Goal: Answer question/provide support

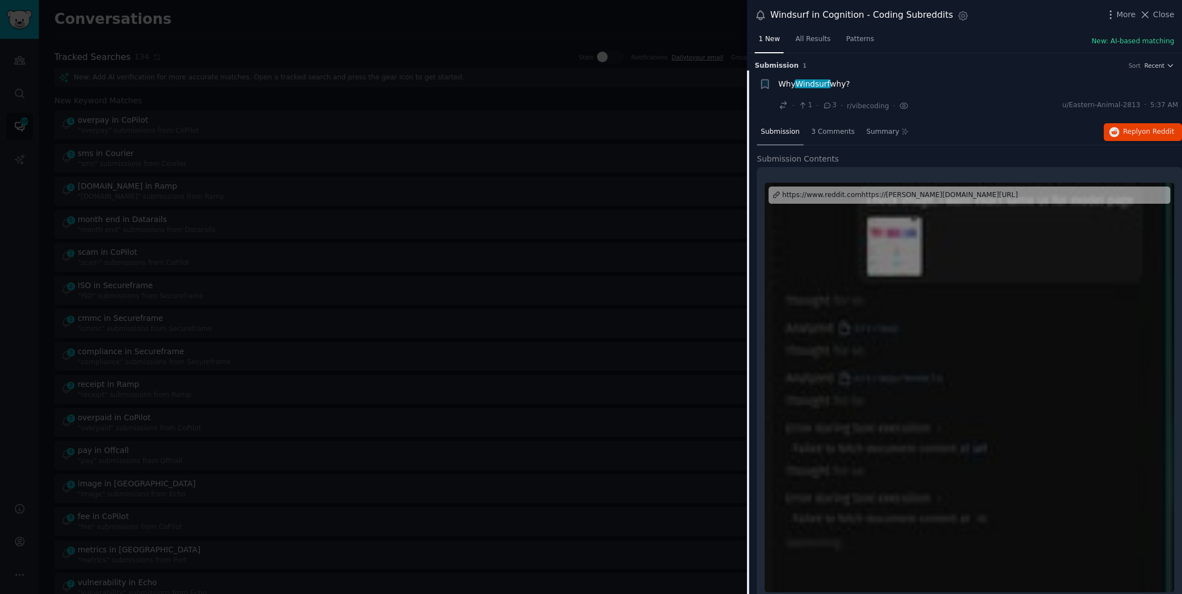
click at [281, 22] on div at bounding box center [591, 297] width 1182 height 594
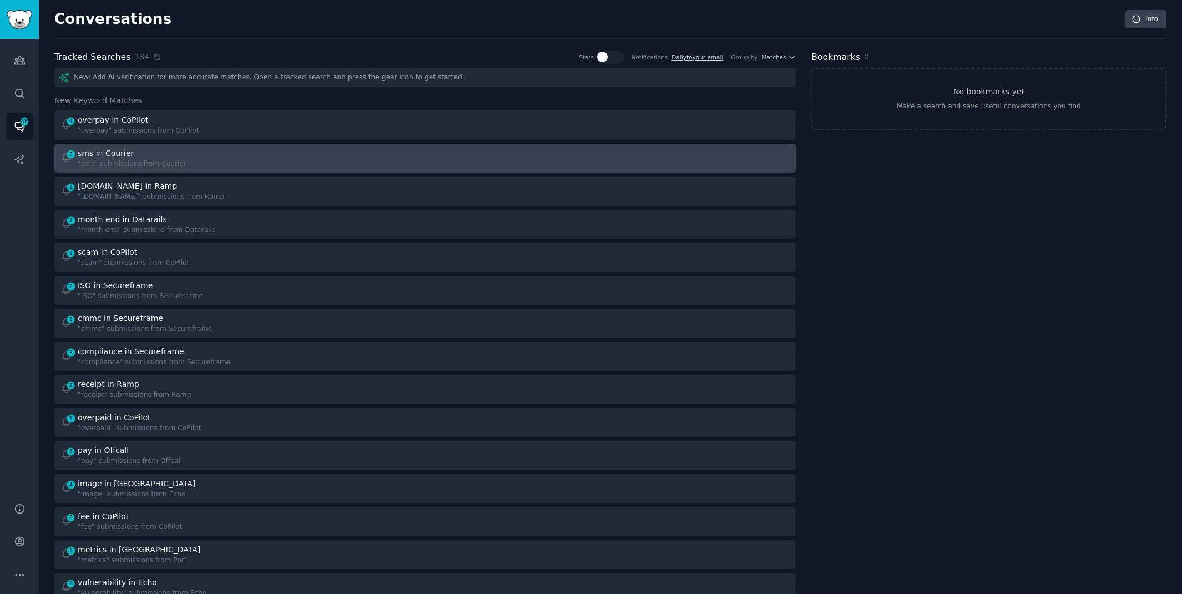
click at [234, 153] on div "3 sms in Courier "sms" submissions from Courier" at bounding box center [238, 159] width 357 height 22
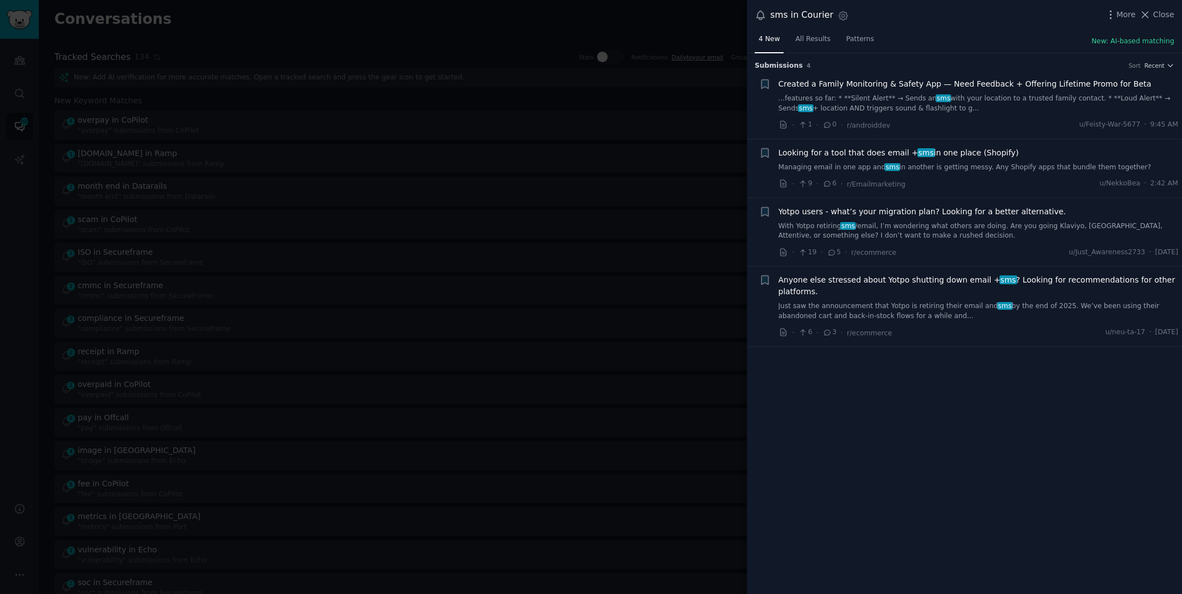
click at [1041, 165] on link "Managing email in one app and sms in another is getting messy. Any Shopify apps…" at bounding box center [978, 168] width 400 height 10
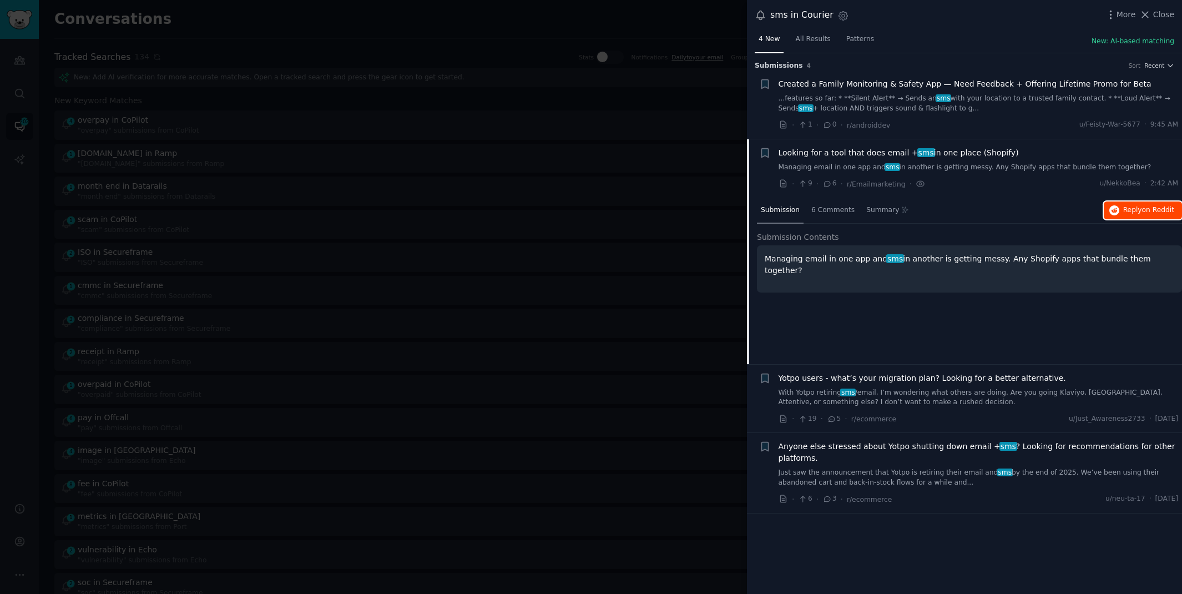
click at [1139, 212] on span "Reply on Reddit" at bounding box center [1148, 210] width 51 height 10
click at [397, 28] on div at bounding box center [591, 297] width 1182 height 594
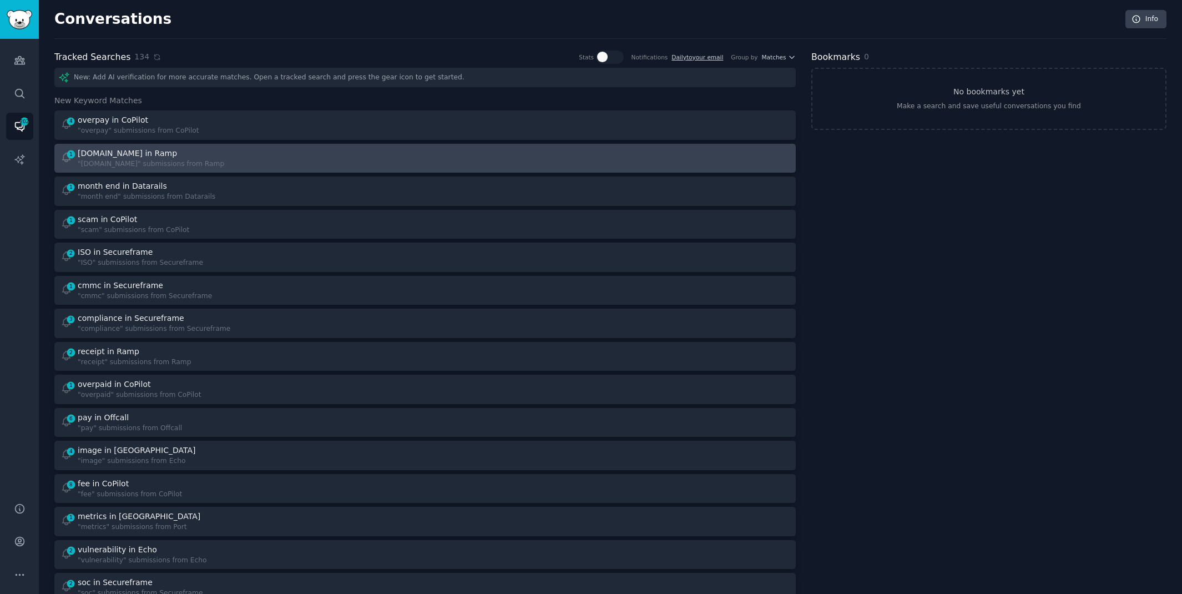
click at [258, 159] on div "1 [DOMAIN_NAME] in Ramp "[DOMAIN_NAME]" submissions from Ramp" at bounding box center [238, 159] width 357 height 22
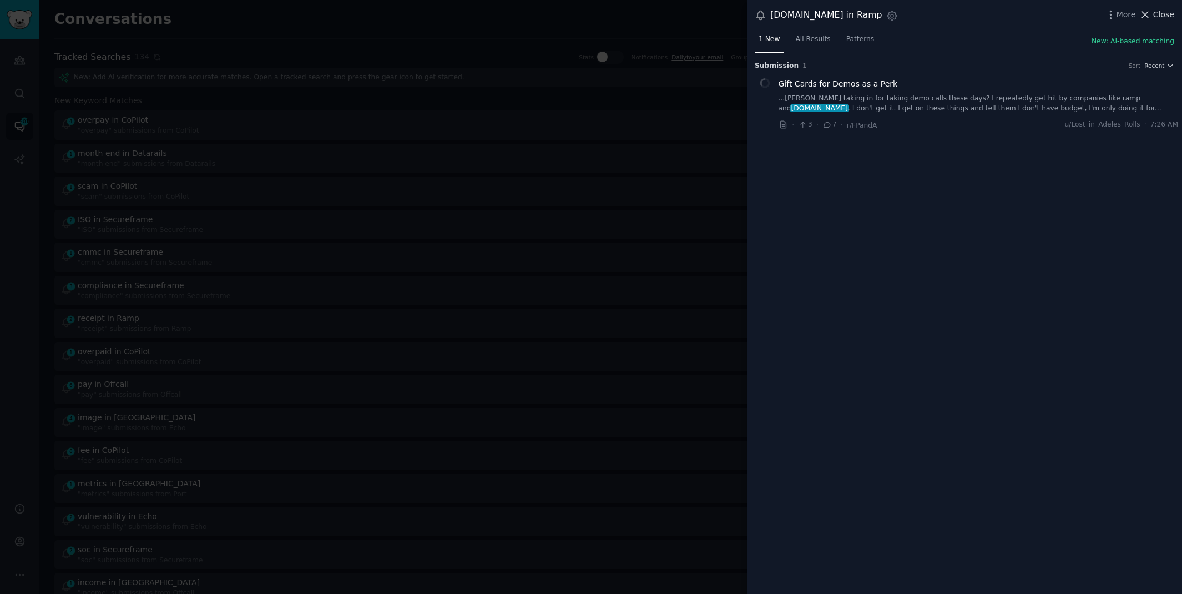
click at [1154, 18] on span "Close" at bounding box center [1163, 15] width 21 height 12
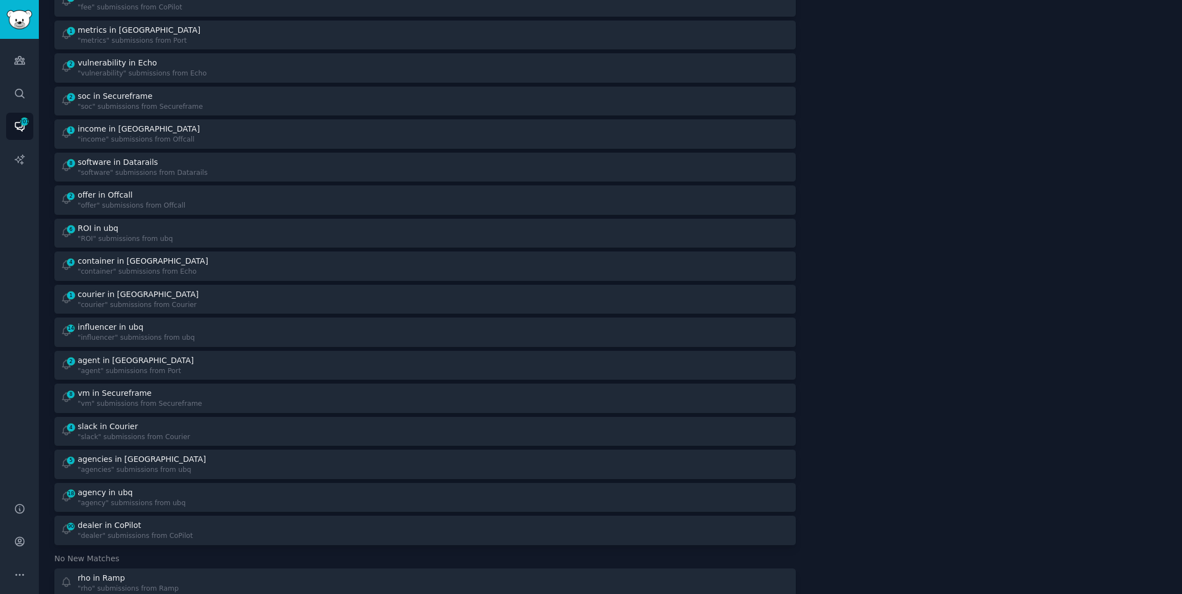
scroll to position [555, 0]
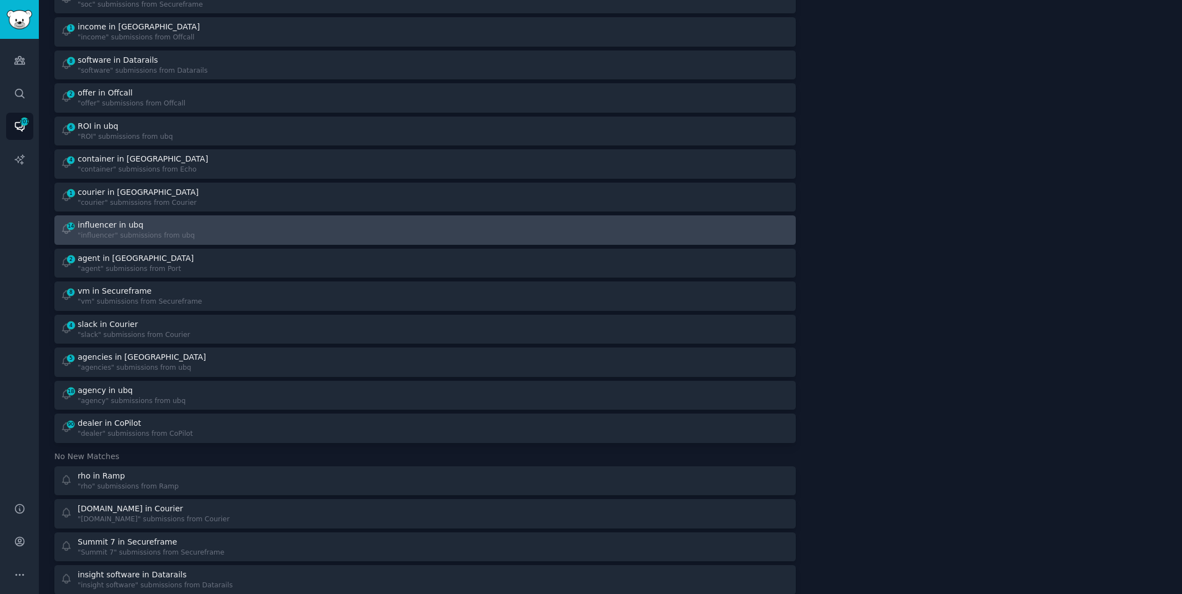
click at [270, 224] on div "14 influencer in ubq "influencer" submissions from ubq" at bounding box center [238, 230] width 357 height 22
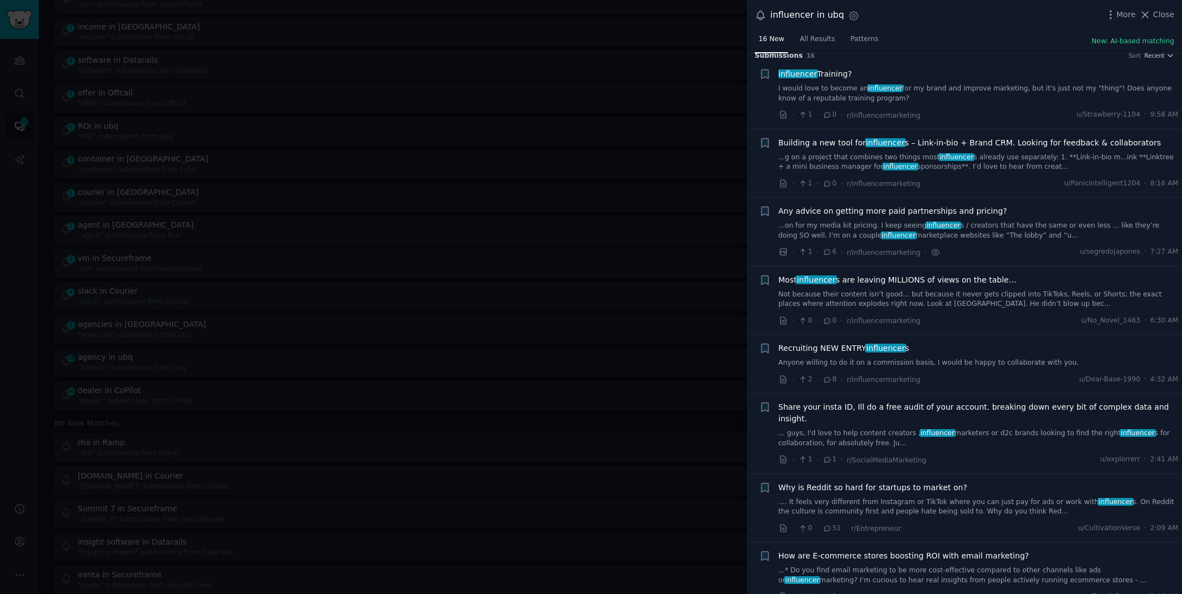
scroll to position [14, 0]
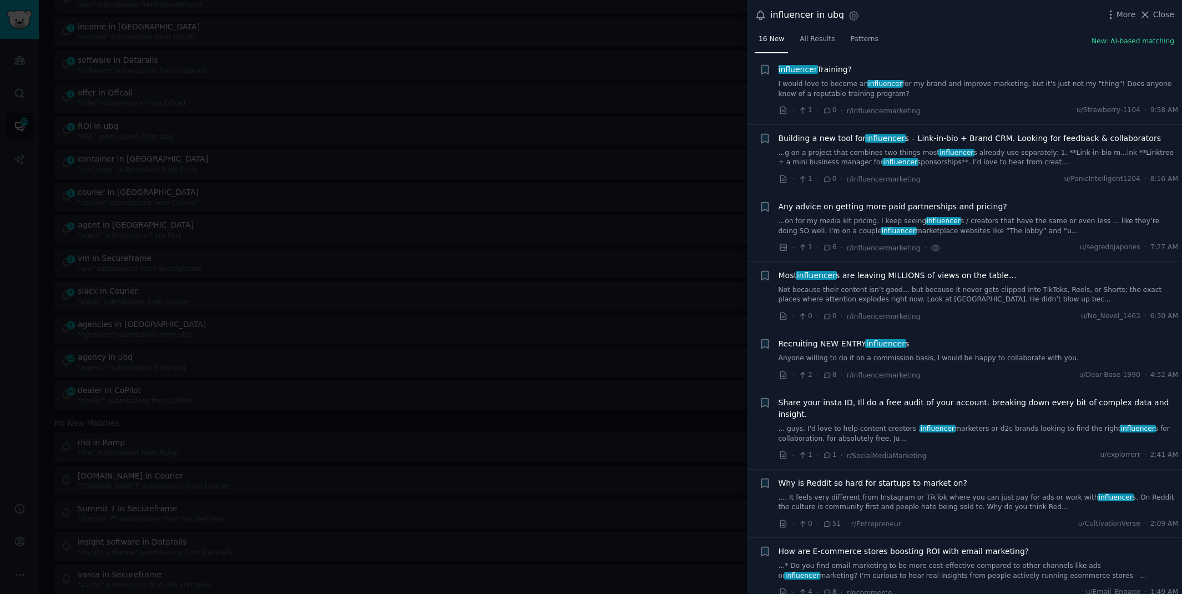
click at [932, 493] on link ".... It feels very different from Instagram or TikTok where you can just pay fo…" at bounding box center [978, 502] width 400 height 19
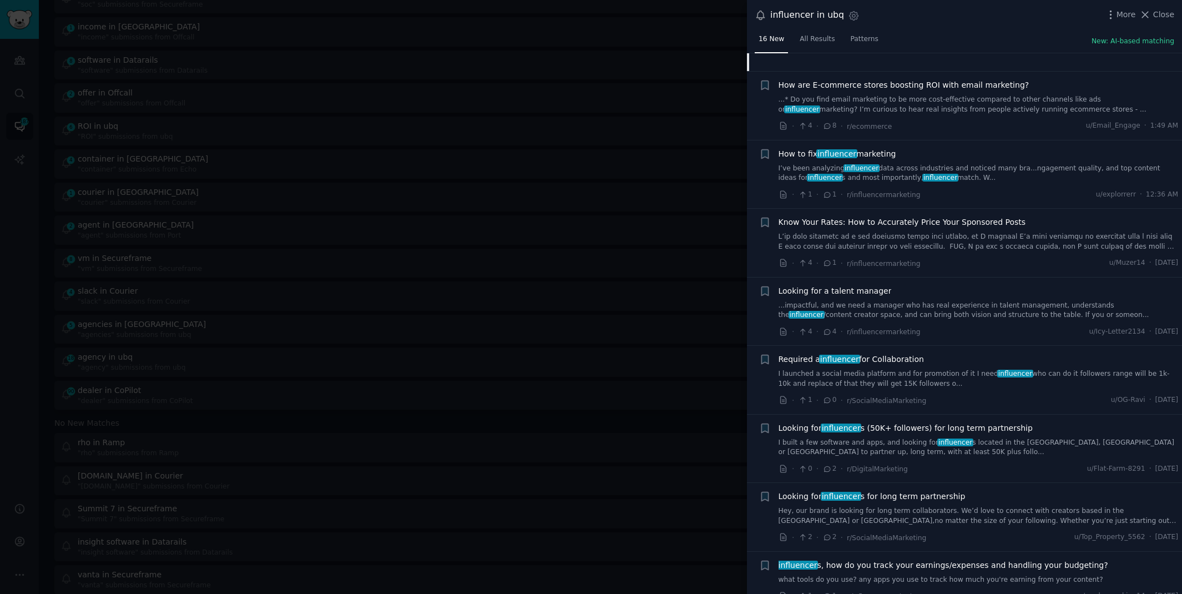
scroll to position [669, 0]
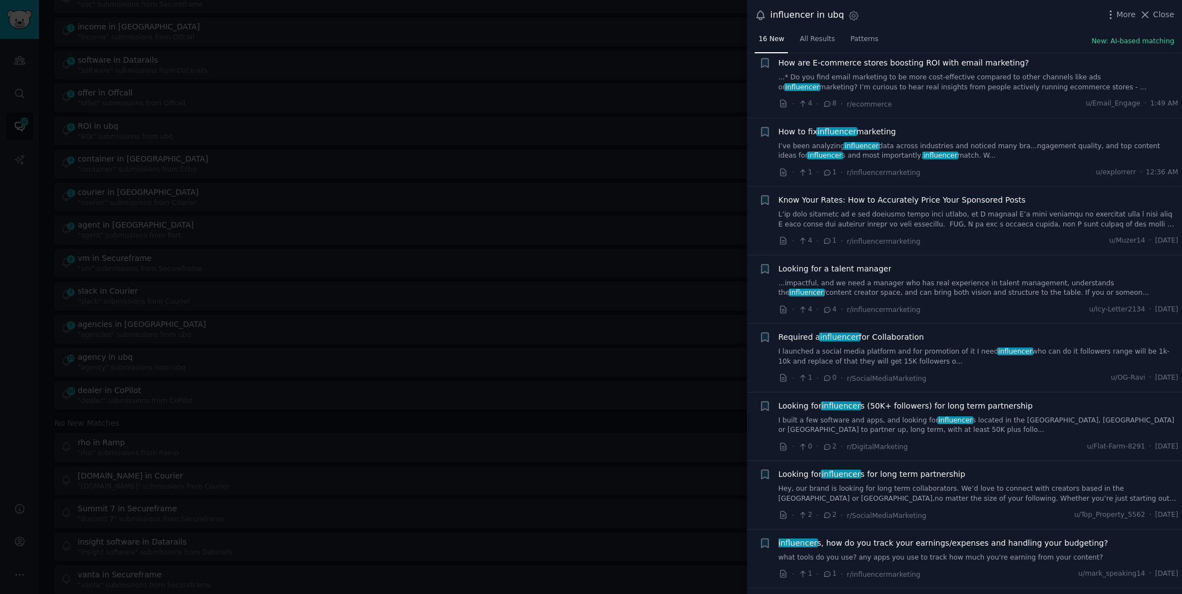
click at [912, 415] on link "I built a few software and apps, and looking for influencer s located in the [G…" at bounding box center [978, 424] width 400 height 19
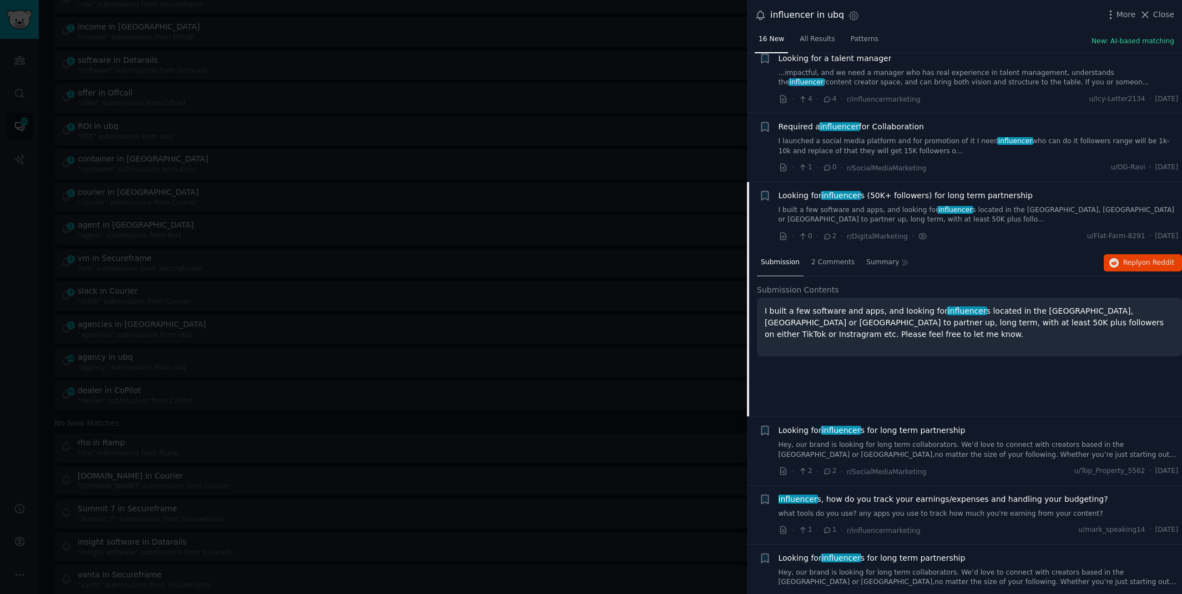
scroll to position [716, 0]
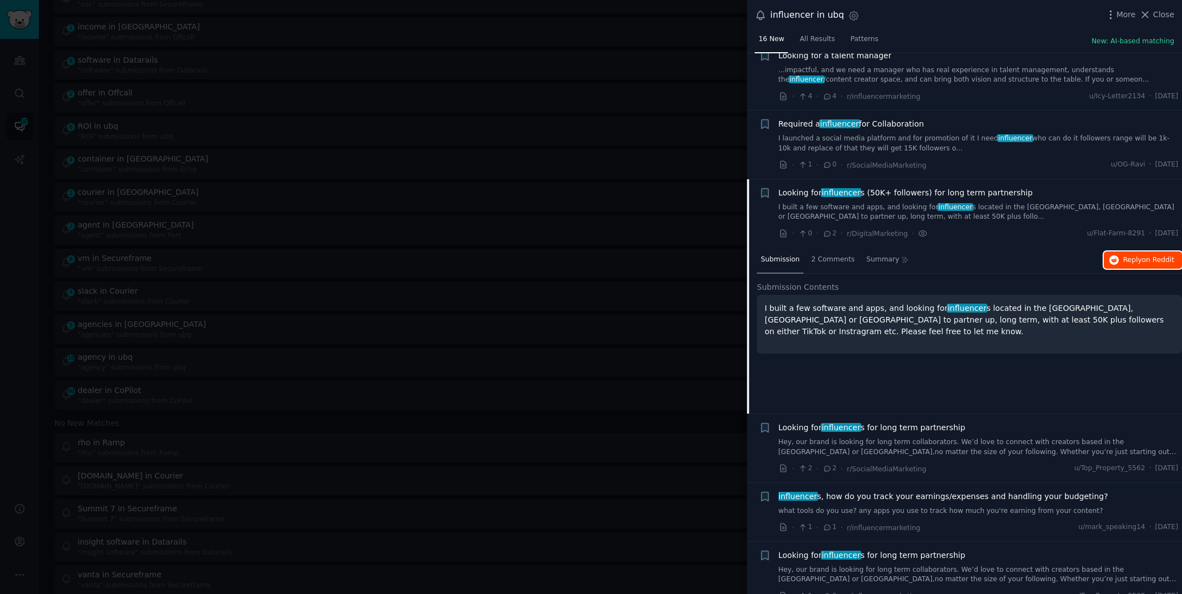
click at [1119, 251] on button "Reply on Reddit" at bounding box center [1142, 260] width 78 height 18
click at [574, 19] on div at bounding box center [591, 297] width 1182 height 594
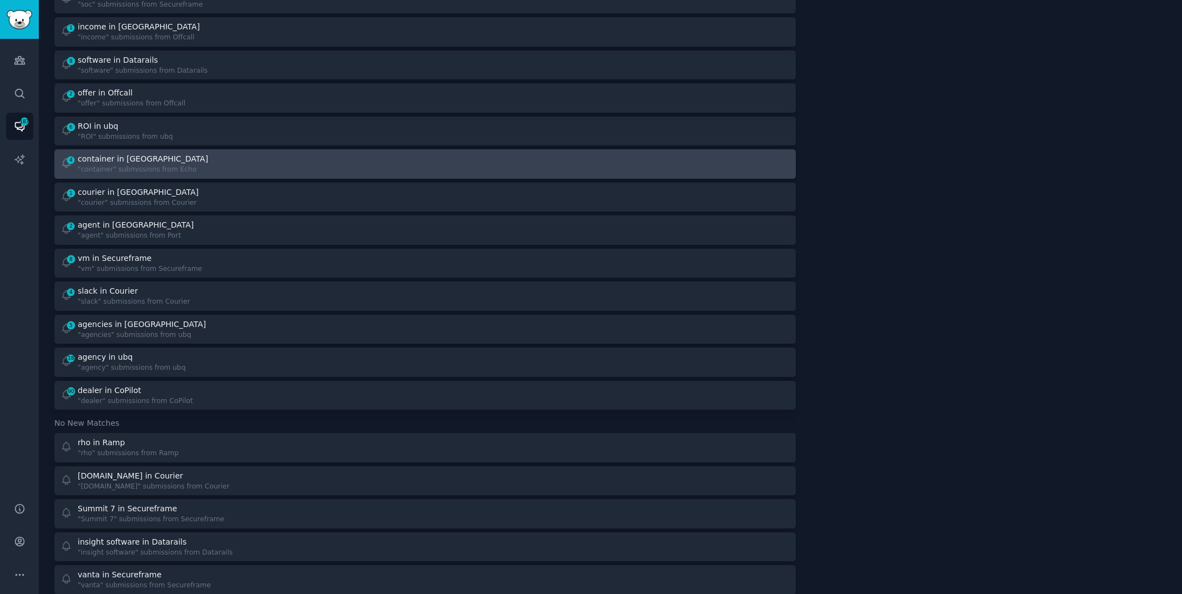
click at [377, 168] on div "4 container in Echo "container" submissions from Echo" at bounding box center [238, 164] width 357 height 22
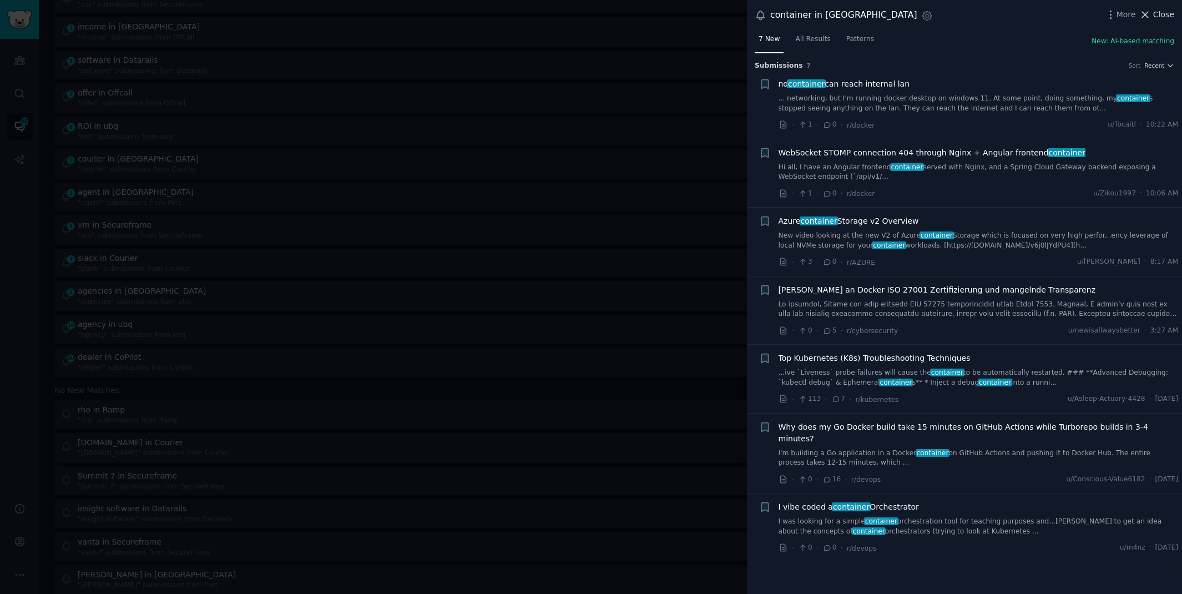
click at [1160, 12] on span "Close" at bounding box center [1163, 15] width 21 height 12
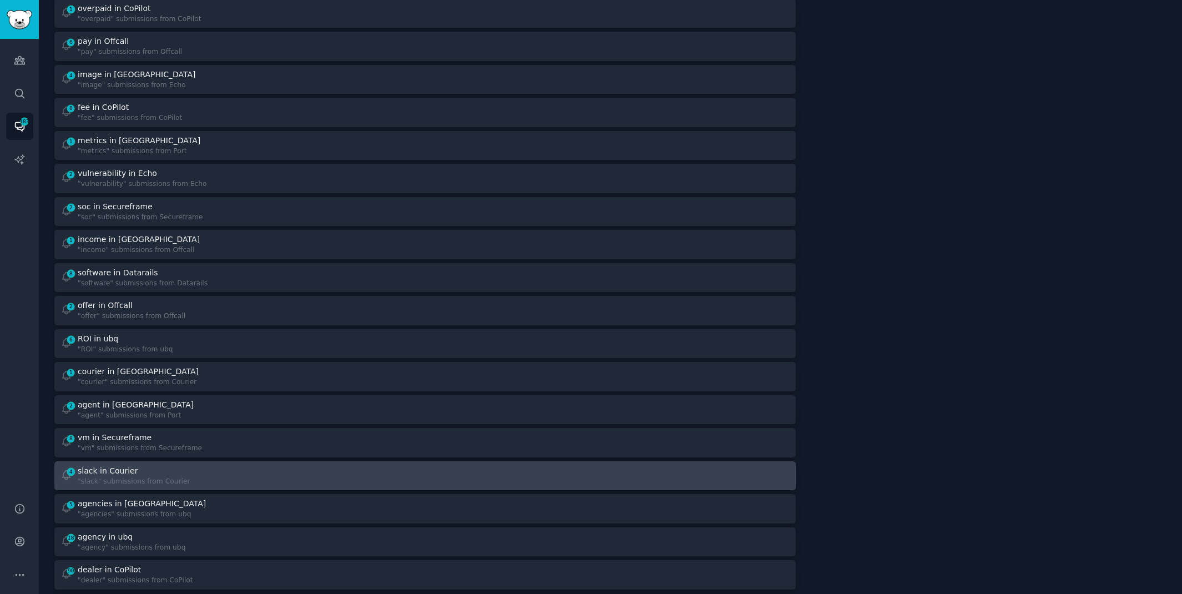
scroll to position [323, 0]
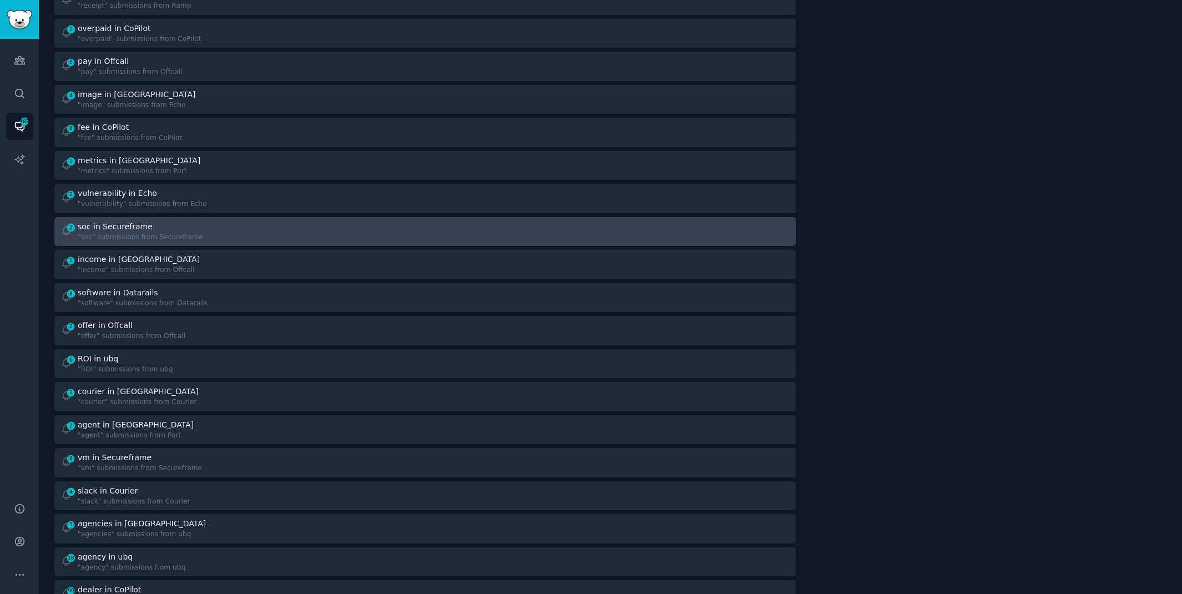
click at [312, 233] on div "2 soc in Secureframe "soc" submissions from Secureframe" at bounding box center [238, 232] width 357 height 22
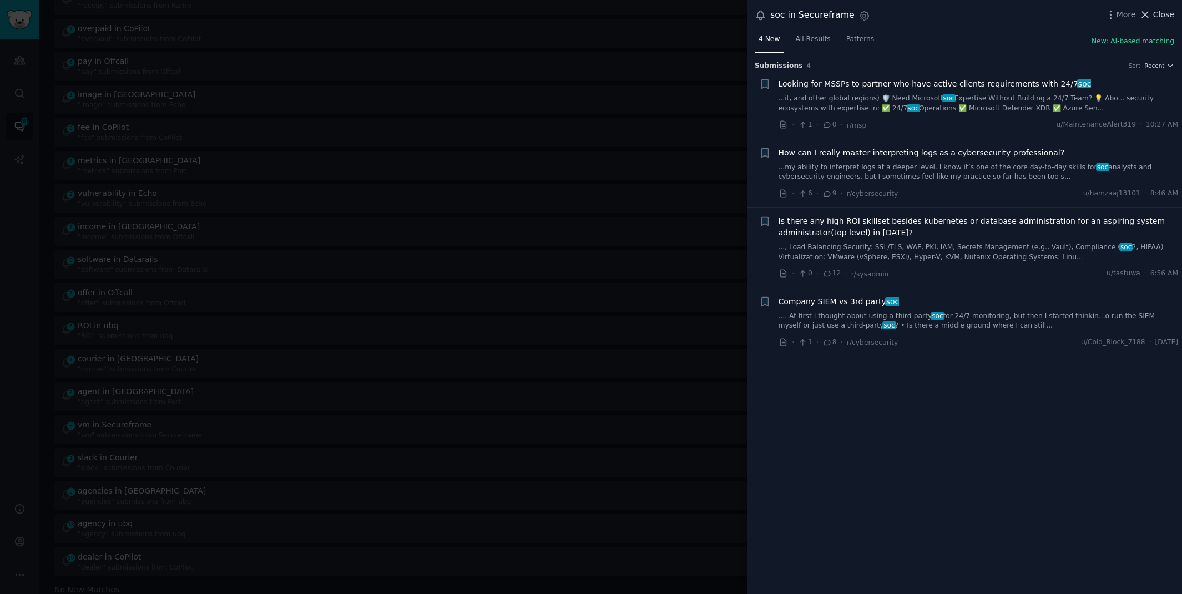
click at [1163, 14] on span "Close" at bounding box center [1163, 15] width 21 height 12
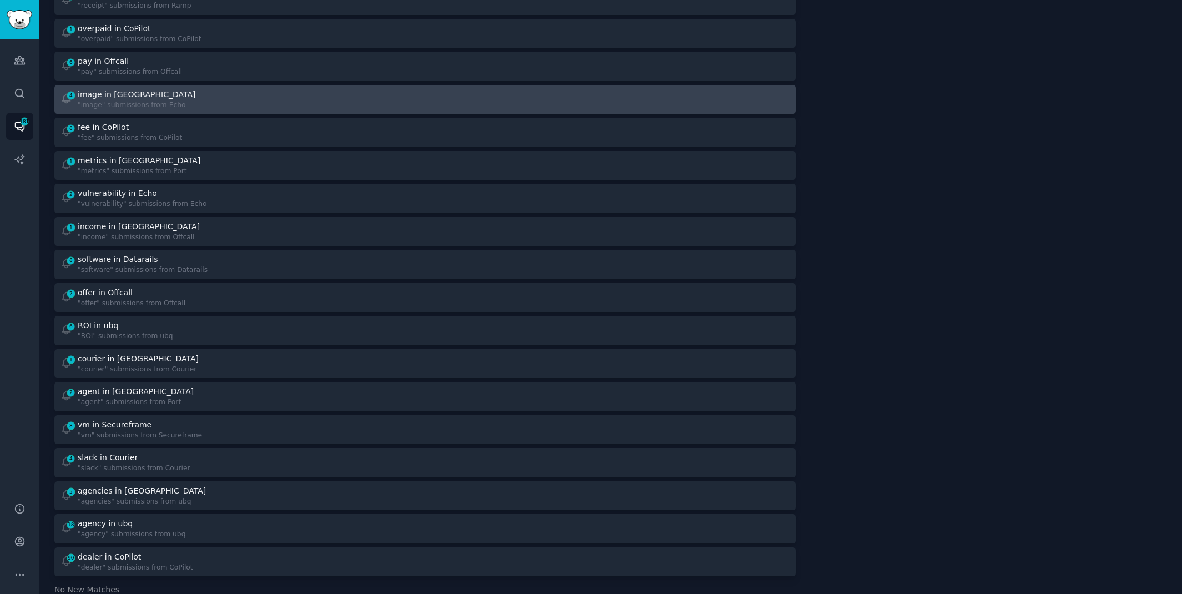
click at [187, 99] on div "4 image in Echo "image" submissions from Echo" at bounding box center [238, 100] width 357 height 22
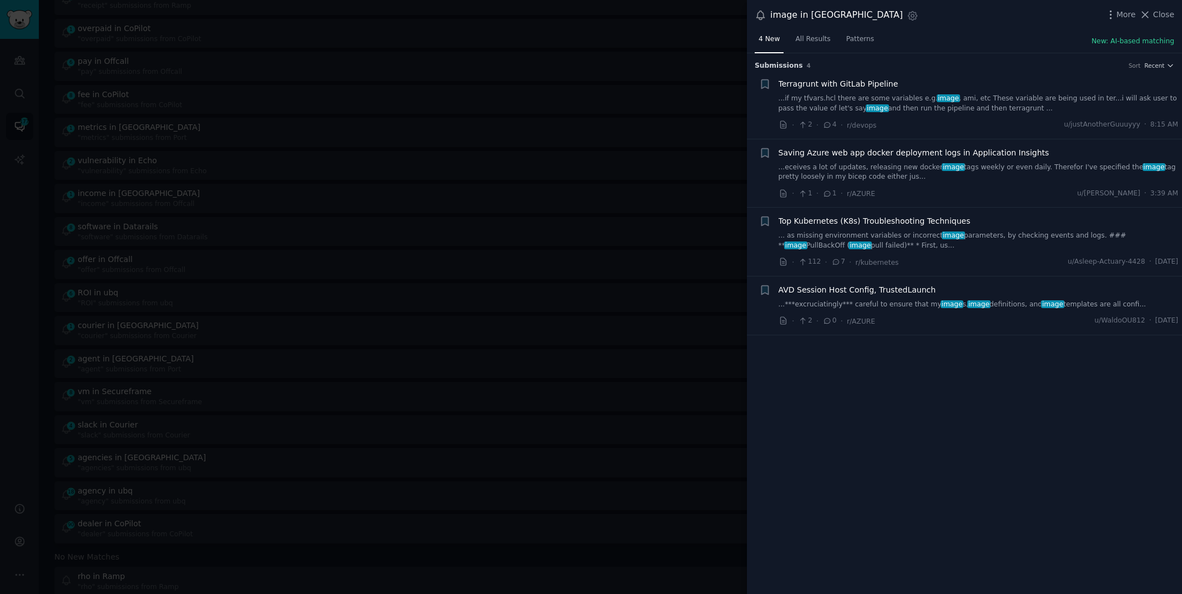
click at [1016, 234] on link "... as missing environment variables or incorrect image parameters, by checking…" at bounding box center [978, 240] width 400 height 19
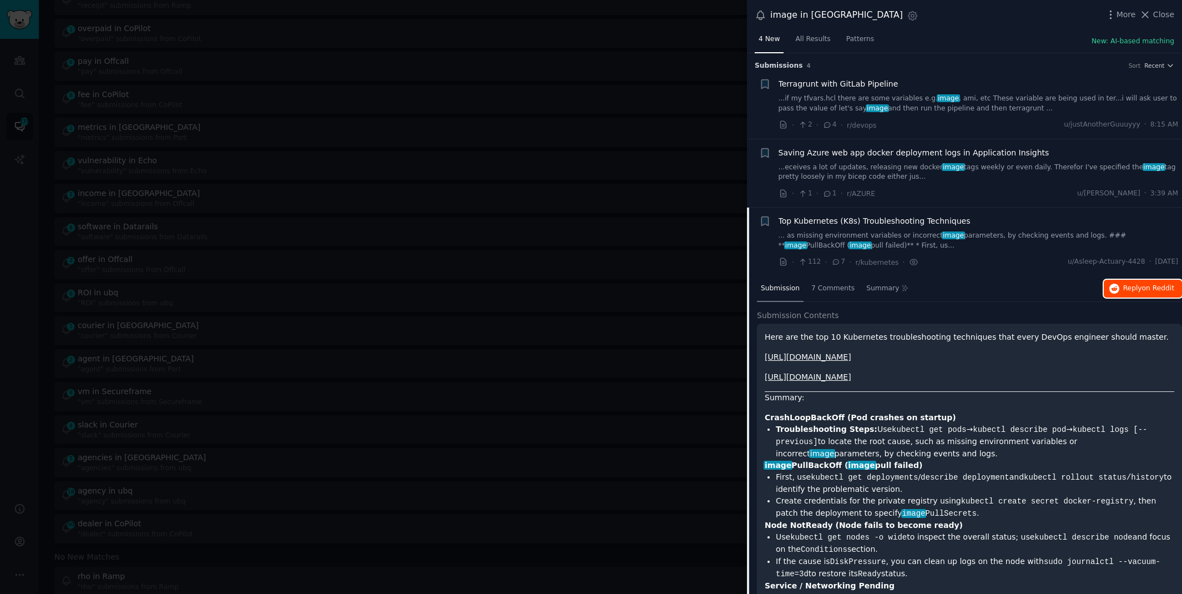
click at [1109, 288] on icon "button" at bounding box center [1114, 288] width 10 height 10
